Goal: Find specific page/section: Find specific page/section

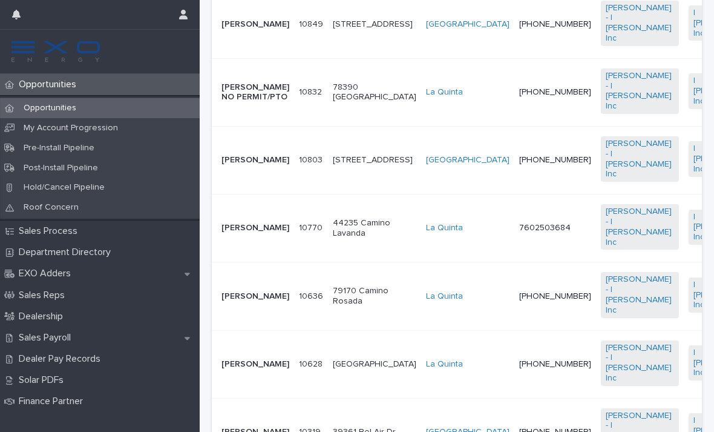
scroll to position [391, 0]
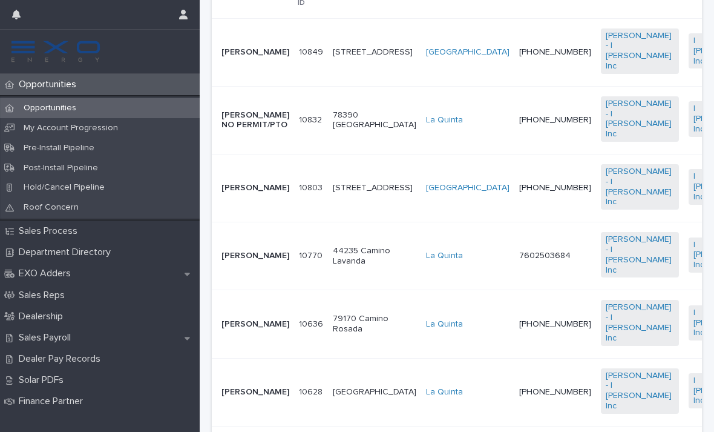
scroll to position [354, 0]
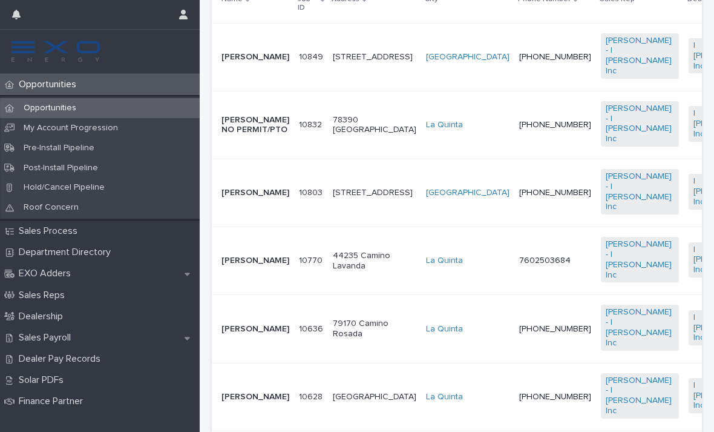
click at [259, 198] on p "[PERSON_NAME]" at bounding box center [256, 193] width 68 height 10
